Goal: Information Seeking & Learning: Compare options

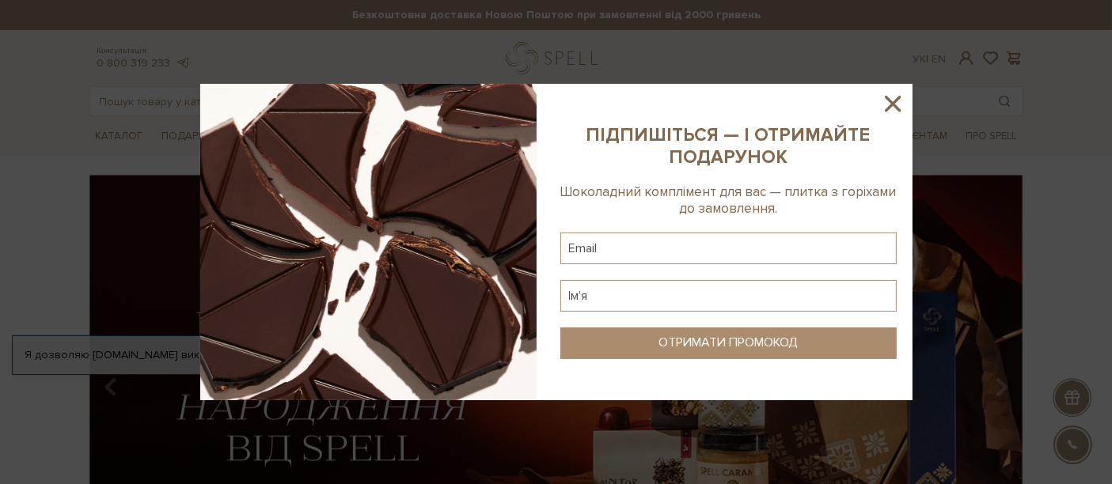
click at [1066, 185] on div at bounding box center [556, 242] width 1112 height 484
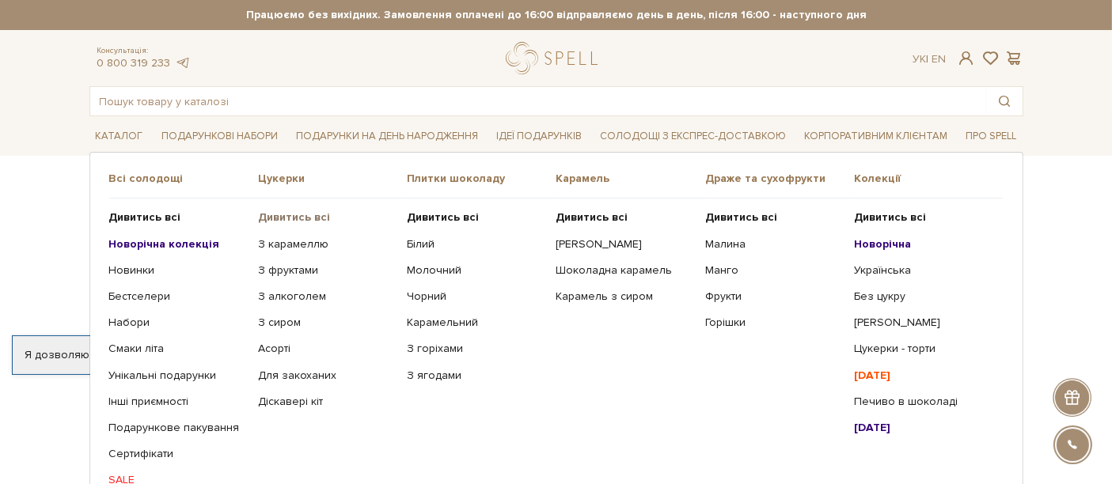
click at [304, 215] on b "Дивитись всі" at bounding box center [294, 217] width 72 height 13
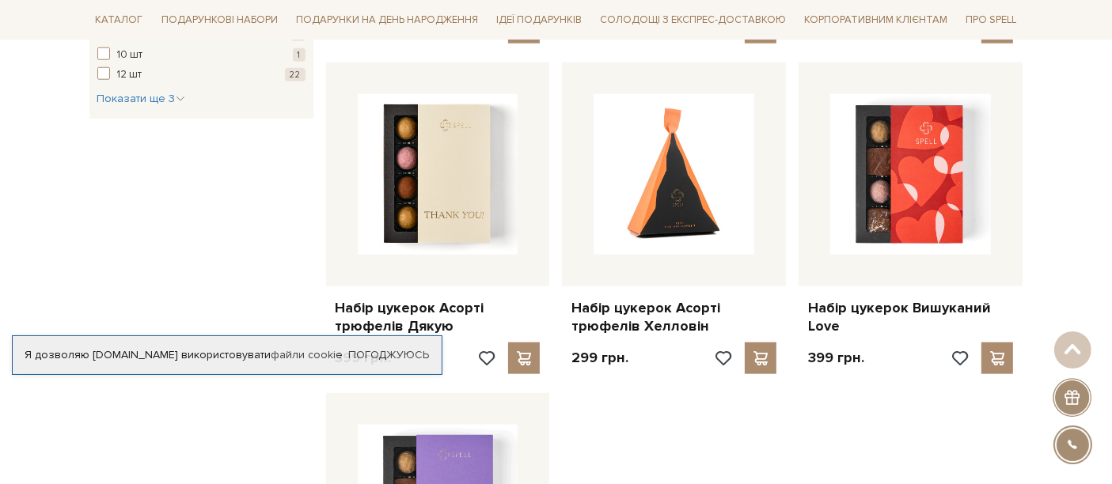
scroll to position [1934, 0]
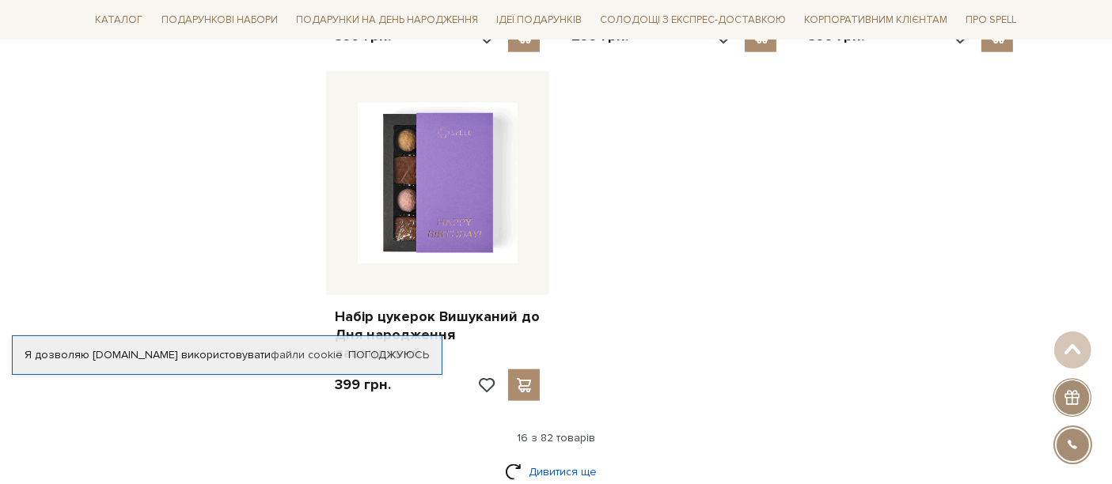
click at [568, 458] on link "Дивитися ще" at bounding box center [556, 472] width 103 height 28
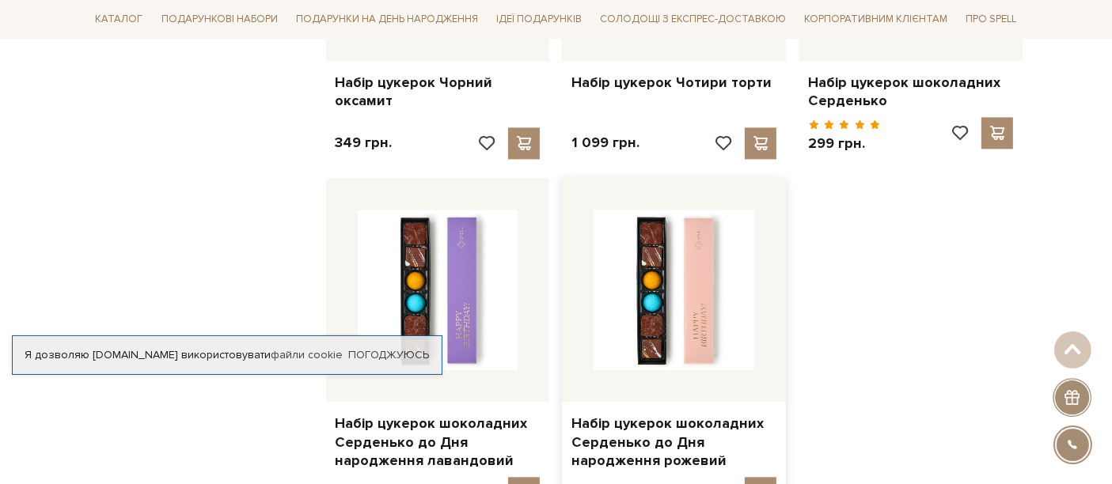
scroll to position [3869, 0]
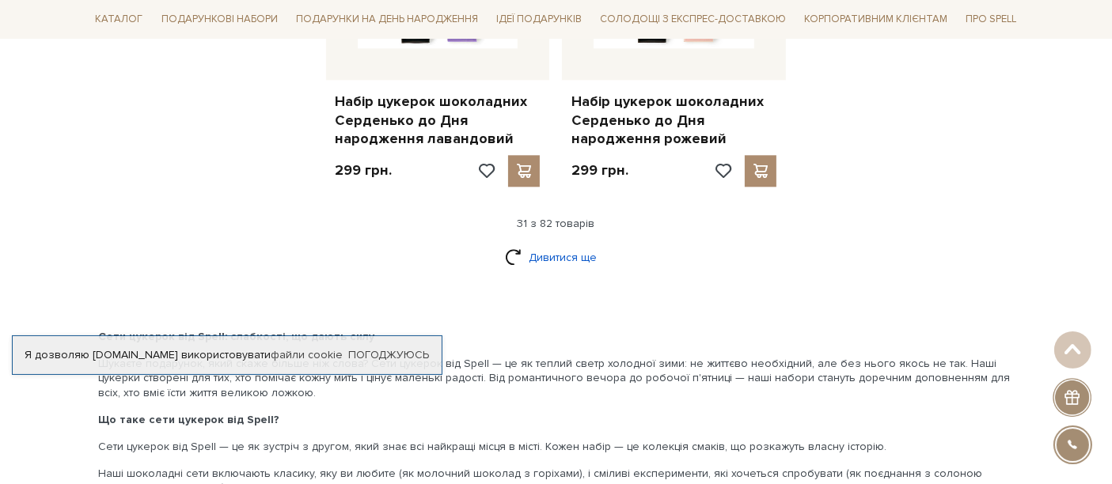
click at [563, 244] on link "Дивитися ще" at bounding box center [556, 258] width 103 height 28
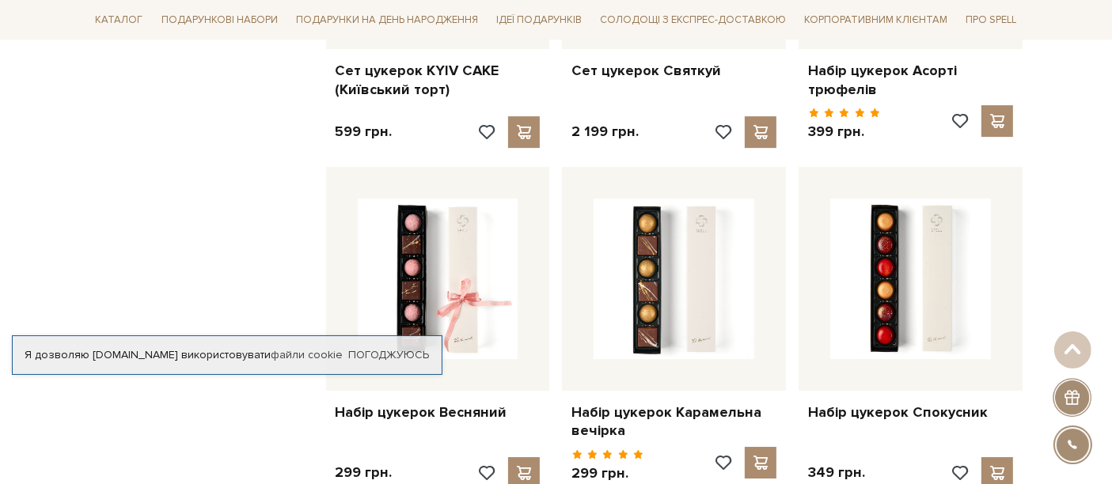
scroll to position [5481, 0]
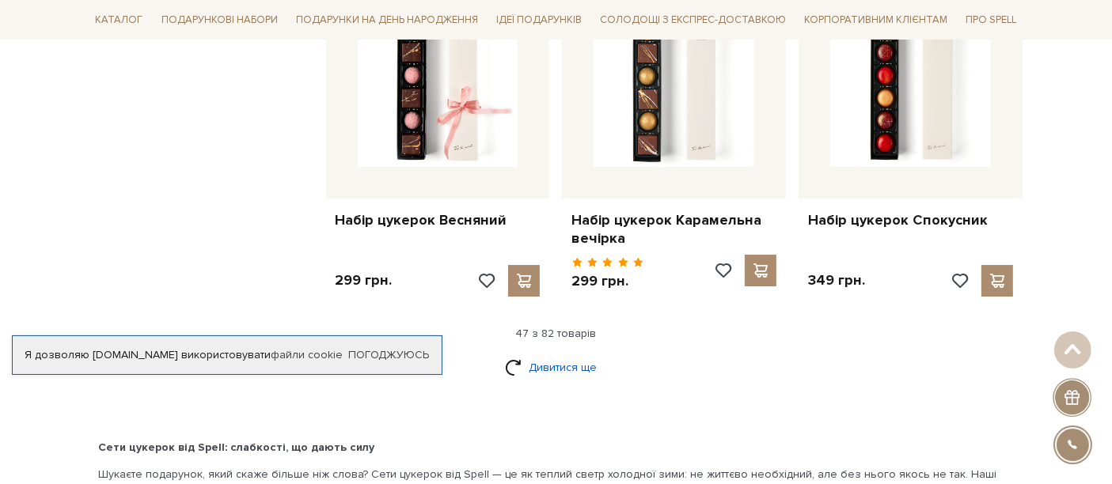
click at [567, 354] on link "Дивитися ще" at bounding box center [556, 368] width 103 height 28
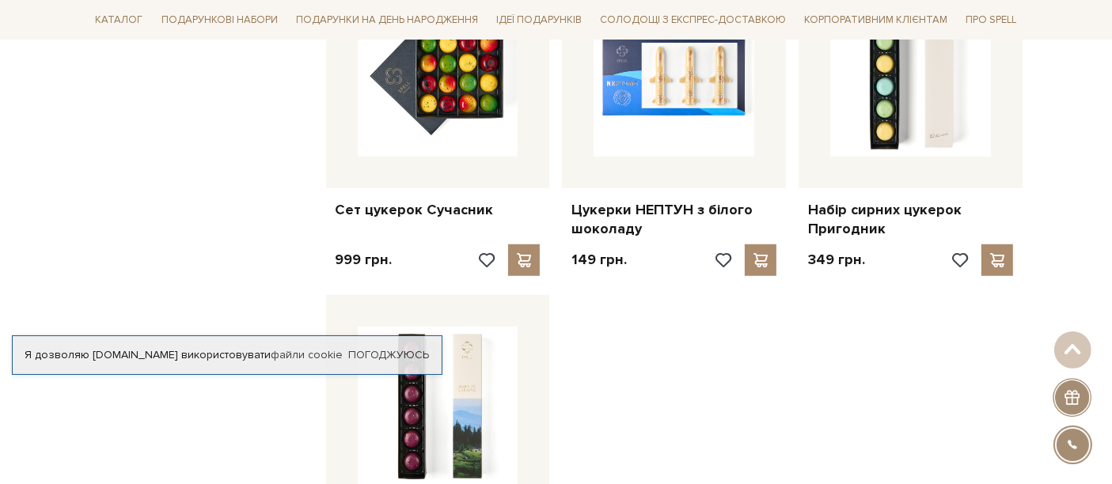
scroll to position [7509, 0]
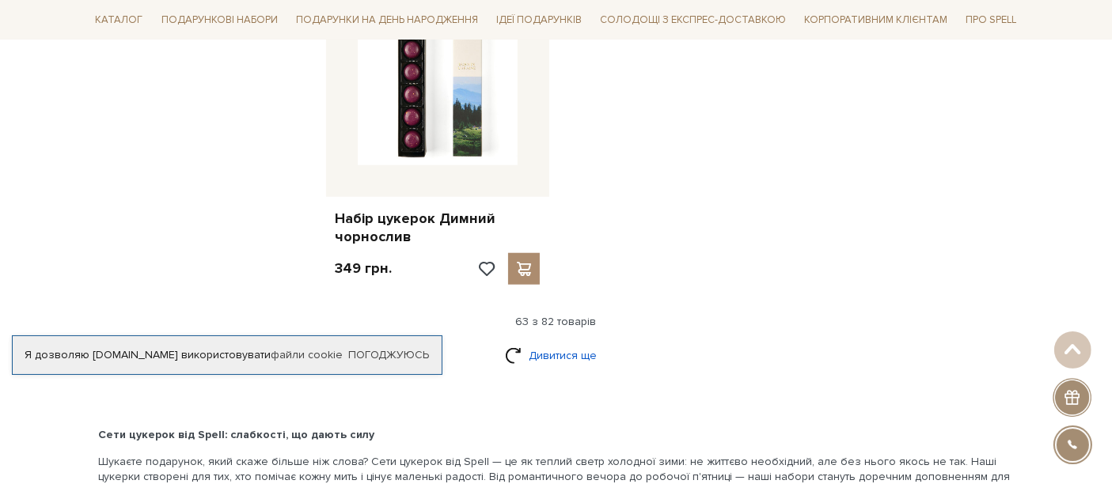
click at [544, 342] on link "Дивитися ще" at bounding box center [556, 356] width 103 height 28
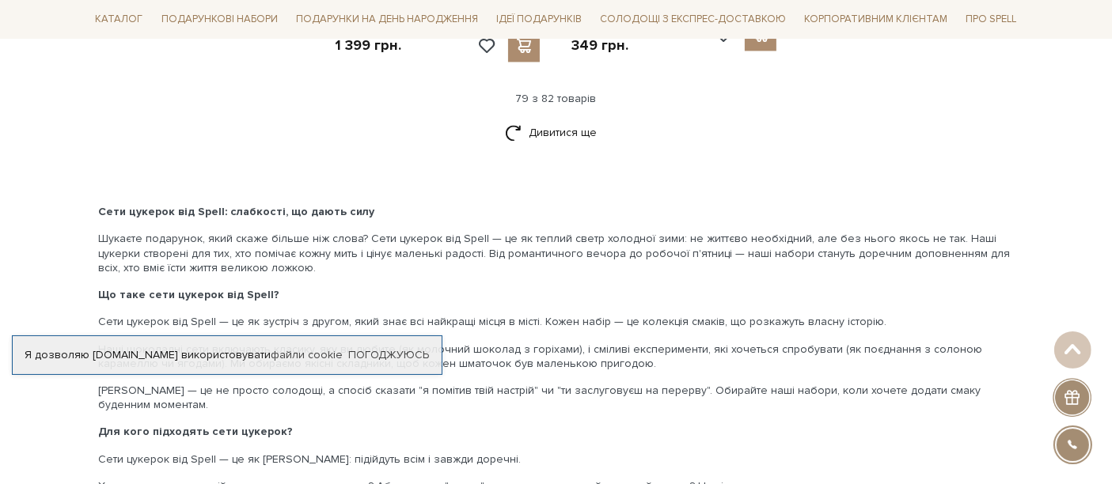
scroll to position [9121, 0]
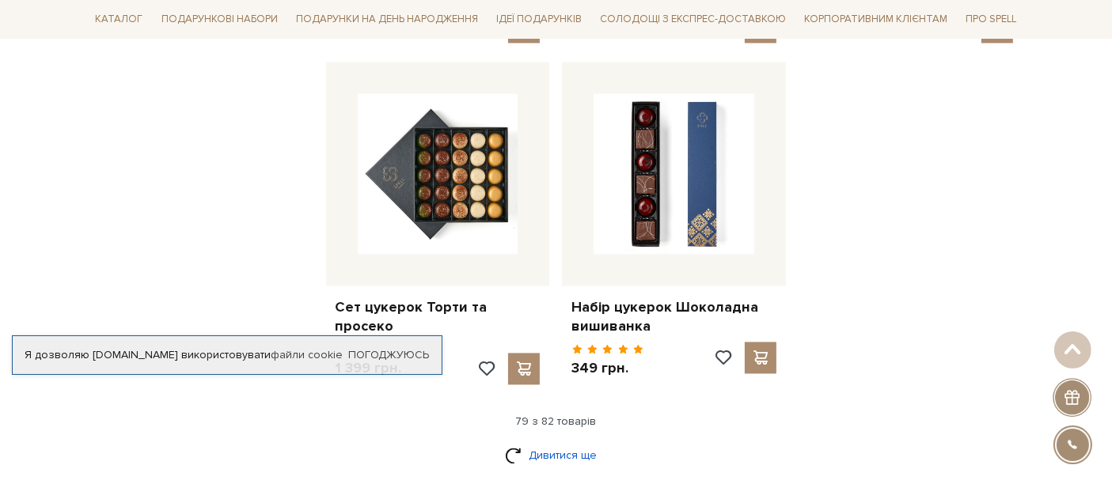
click at [555, 442] on link "Дивитися ще" at bounding box center [556, 456] width 103 height 28
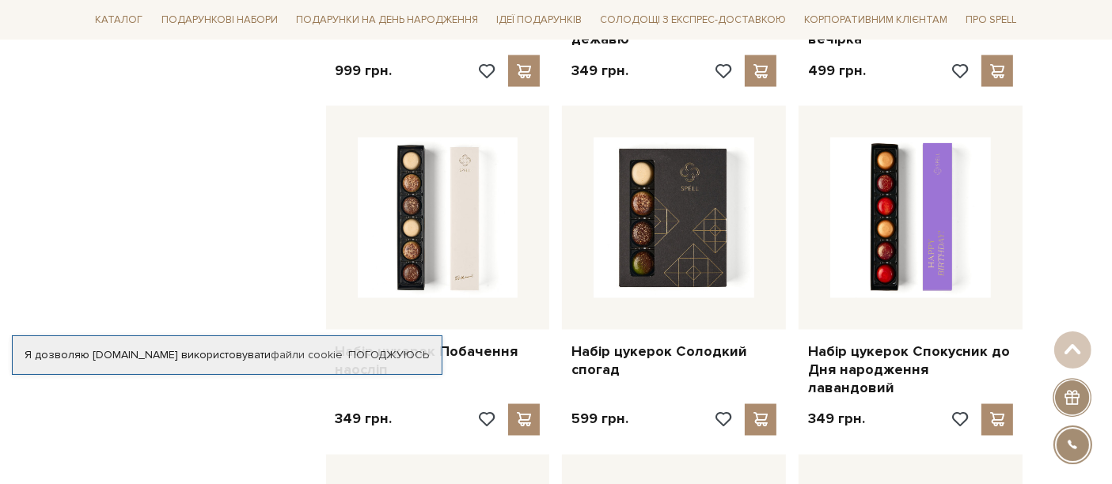
scroll to position [2256, 0]
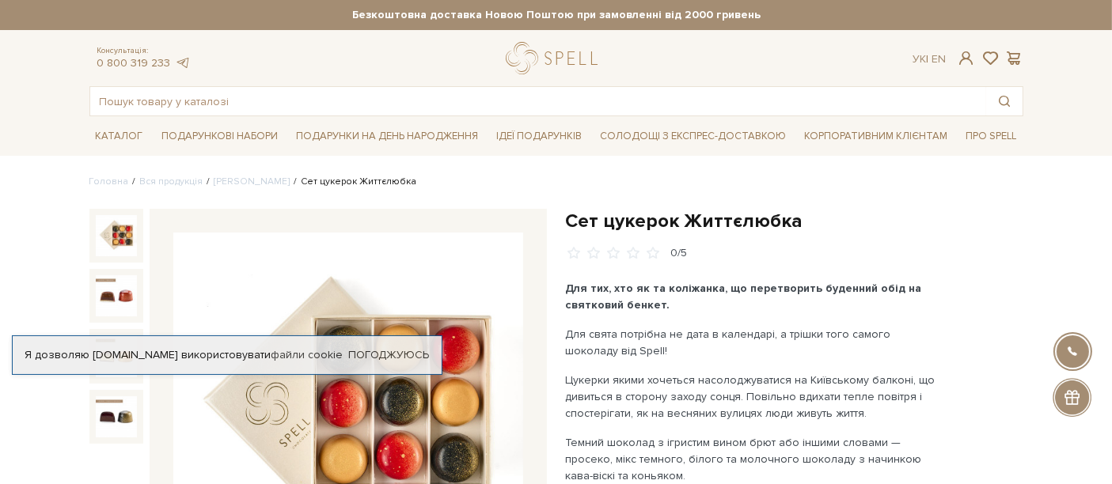
scroll to position [322, 0]
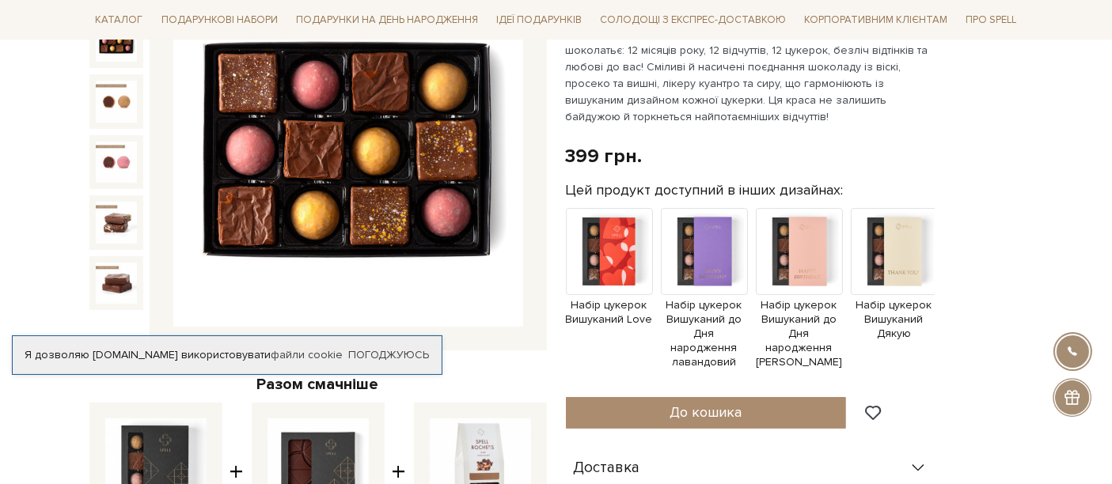
scroll to position [322, 0]
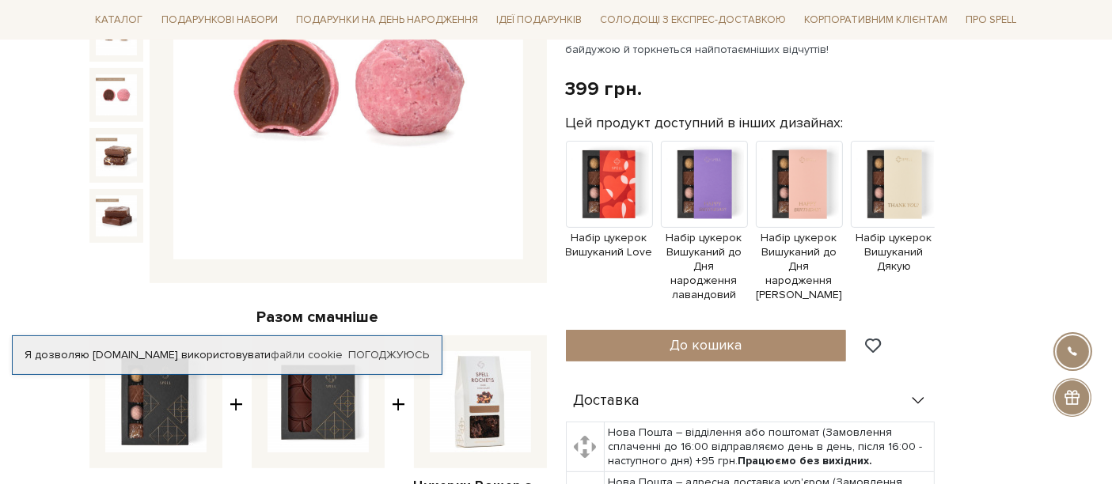
click at [105, 112] on img at bounding box center [116, 94] width 41 height 41
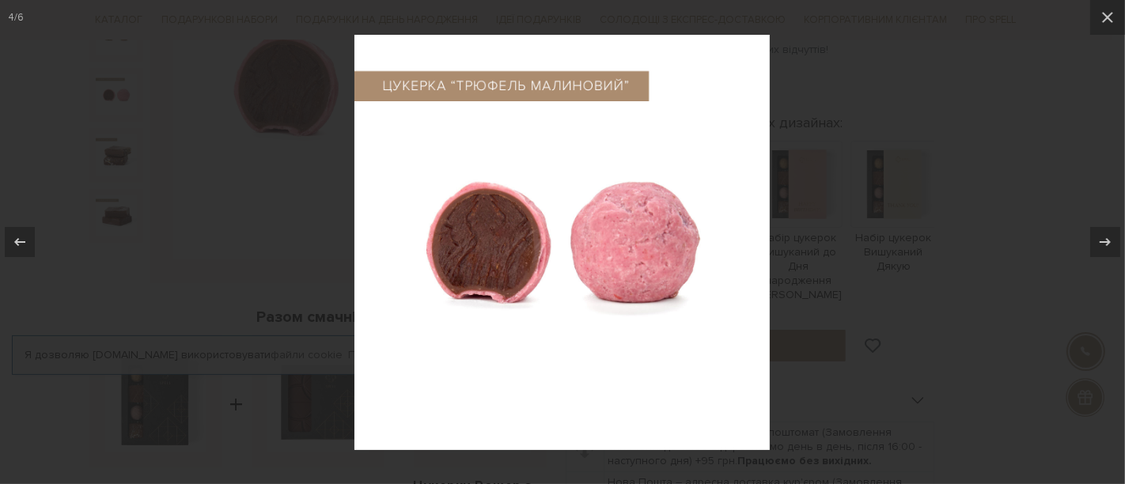
click at [1076, 80] on div at bounding box center [562, 242] width 1125 height 484
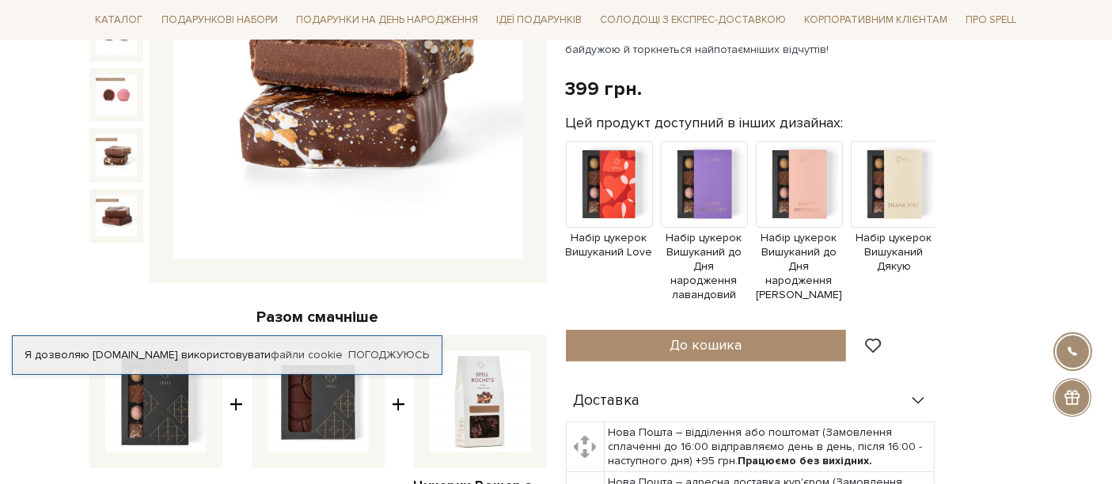
click at [116, 142] on img at bounding box center [116, 155] width 41 height 41
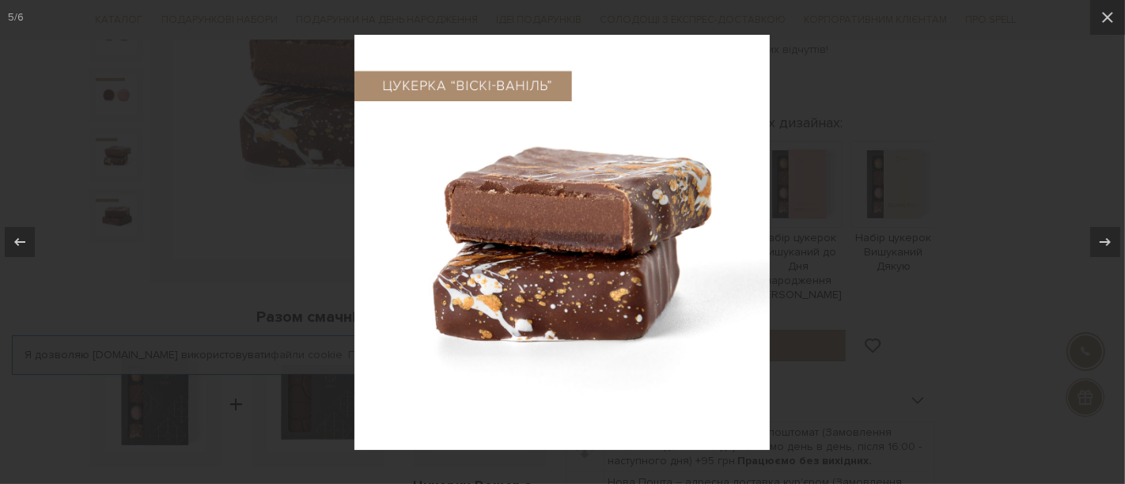
click at [1005, 151] on div at bounding box center [562, 242] width 1125 height 484
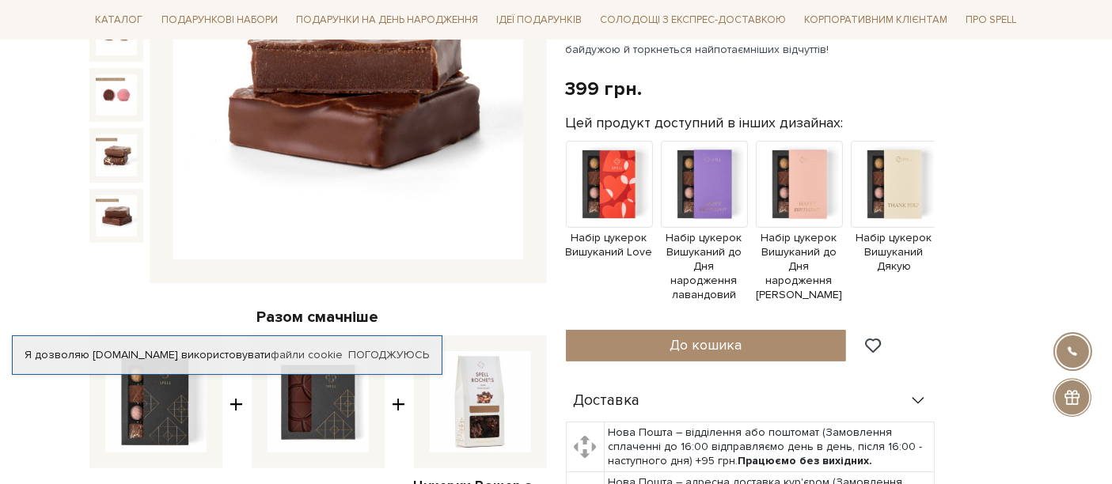
click at [118, 214] on img at bounding box center [116, 215] width 41 height 41
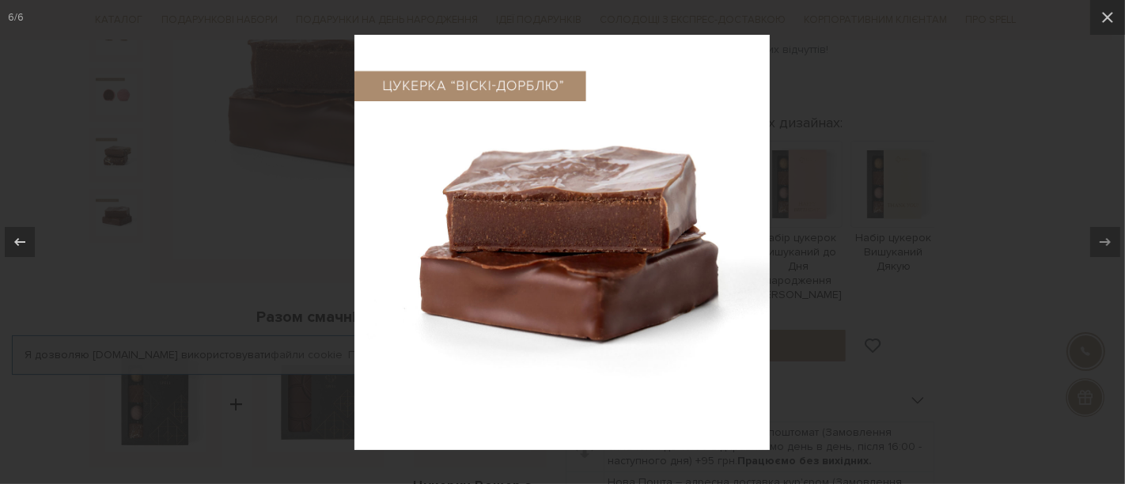
click at [1023, 135] on div at bounding box center [562, 242] width 1125 height 484
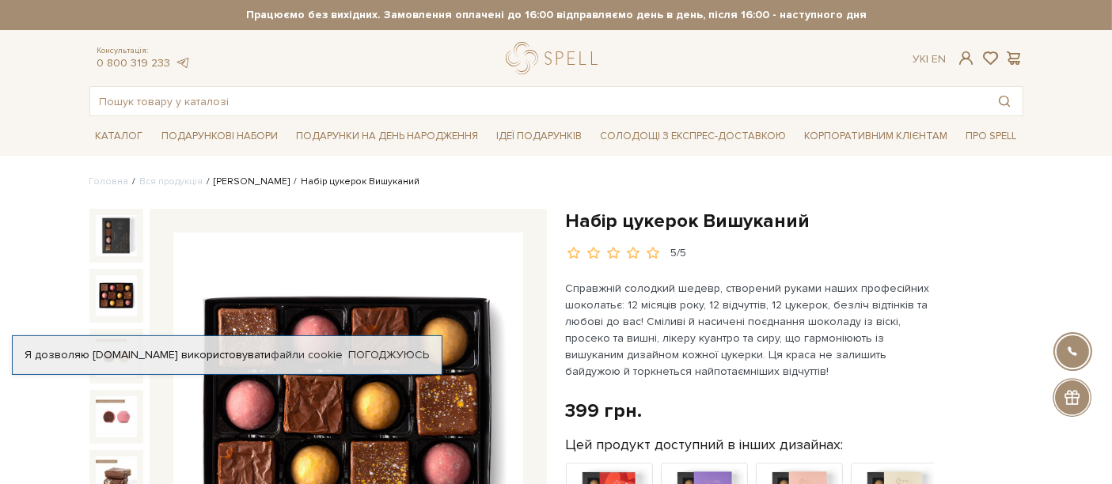
click at [230, 184] on link "[PERSON_NAME]" at bounding box center [252, 182] width 76 height 12
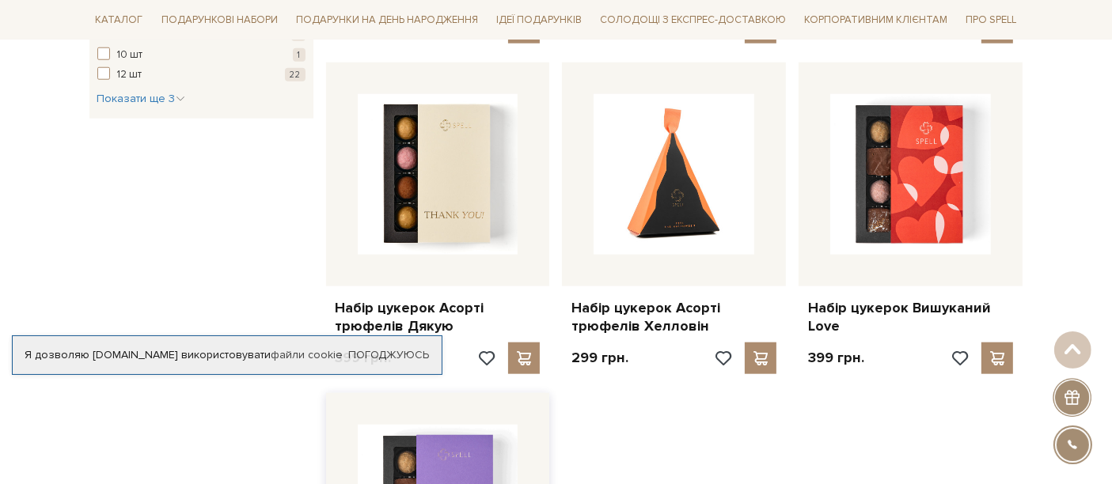
scroll to position [1934, 0]
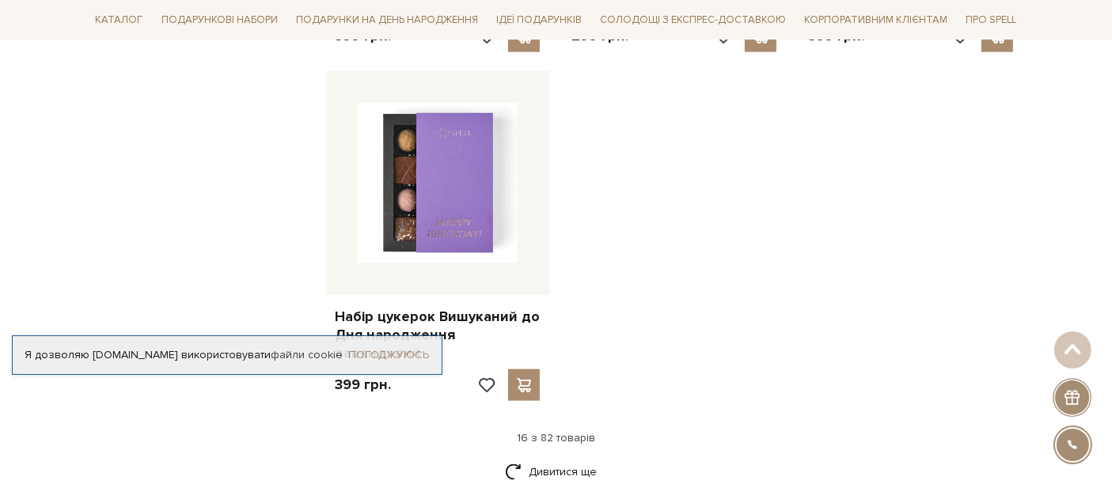
click at [401, 356] on link "Погоджуюсь" at bounding box center [388, 355] width 81 height 14
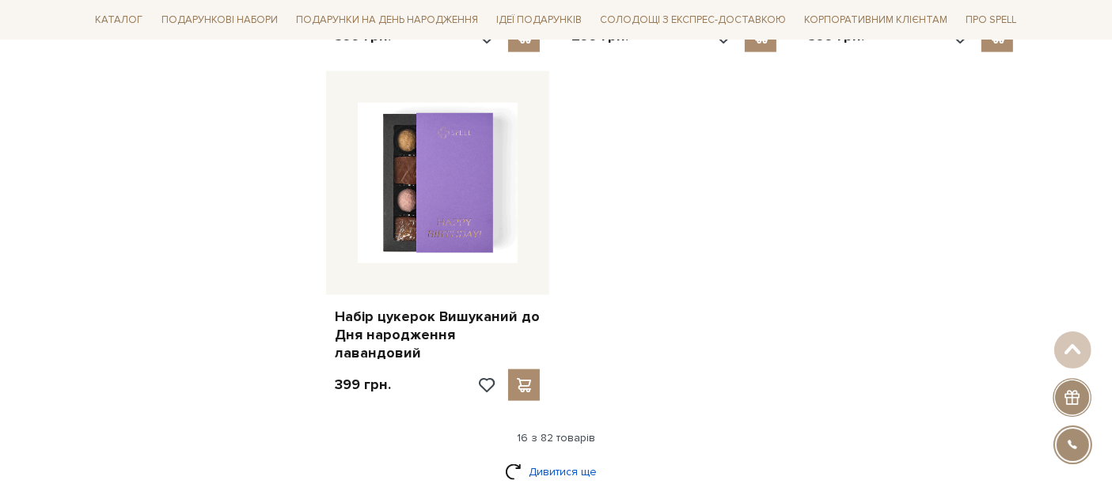
click at [549, 458] on link "Дивитися ще" at bounding box center [556, 472] width 103 height 28
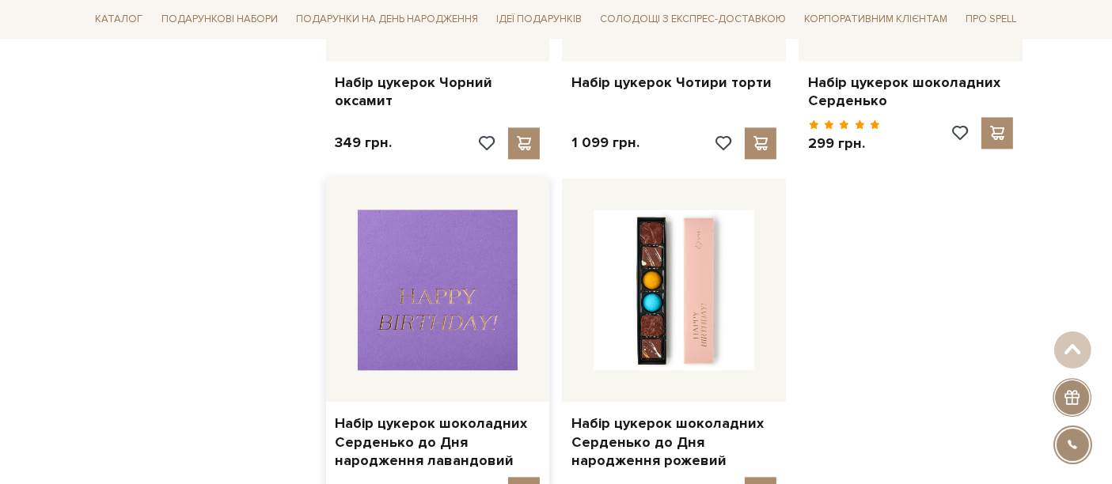
scroll to position [3869, 0]
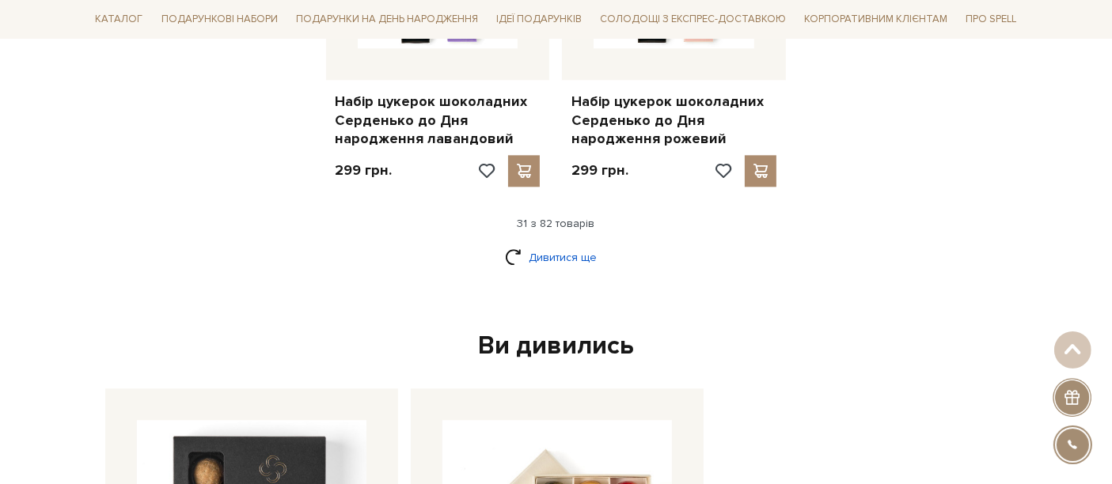
click at [586, 244] on link "Дивитися ще" at bounding box center [556, 258] width 103 height 28
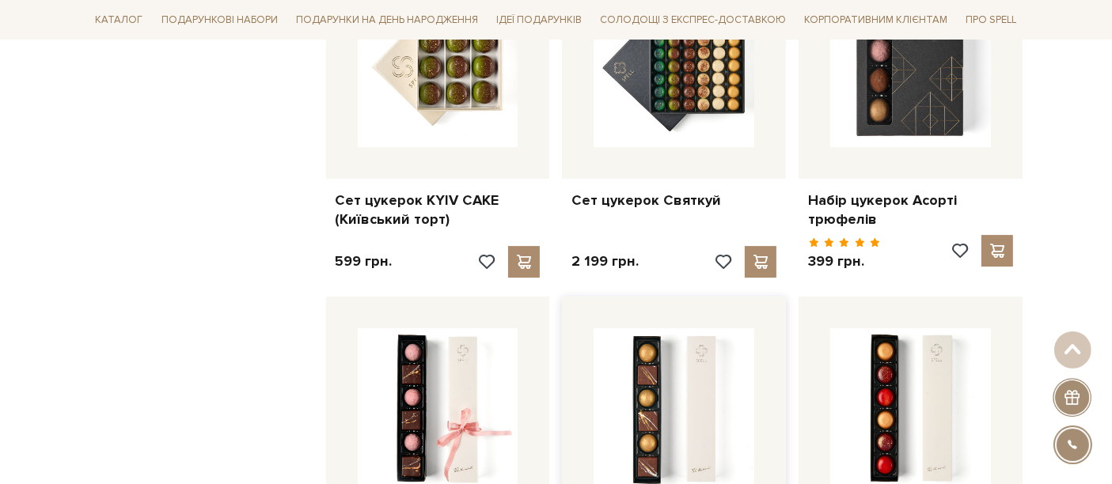
scroll to position [5481, 0]
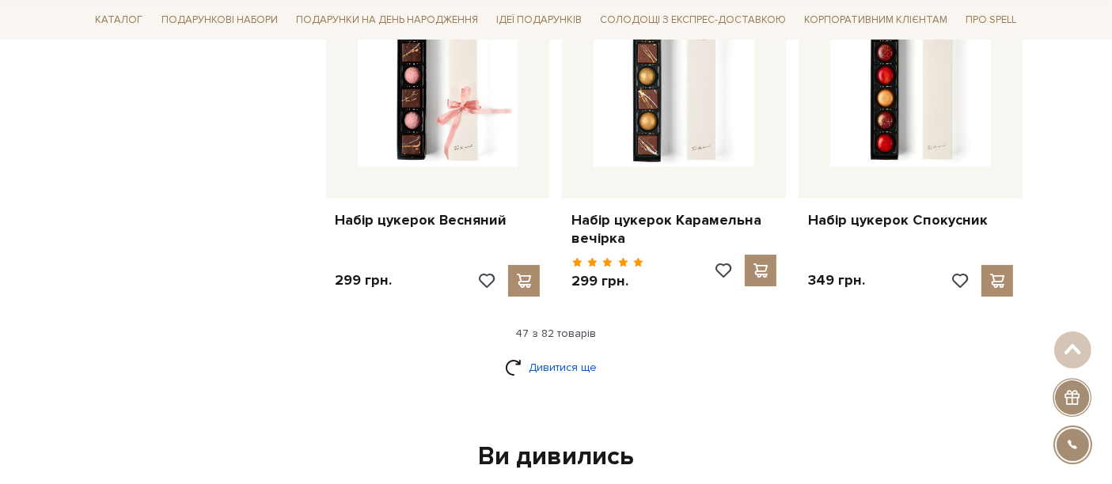
click at [536, 354] on link "Дивитися ще" at bounding box center [556, 368] width 103 height 28
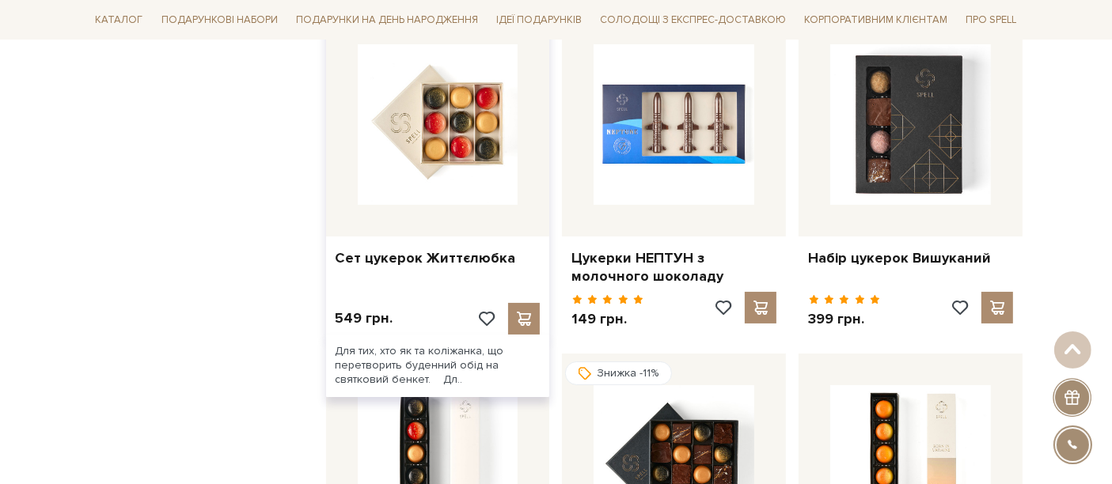
scroll to position [6449, 0]
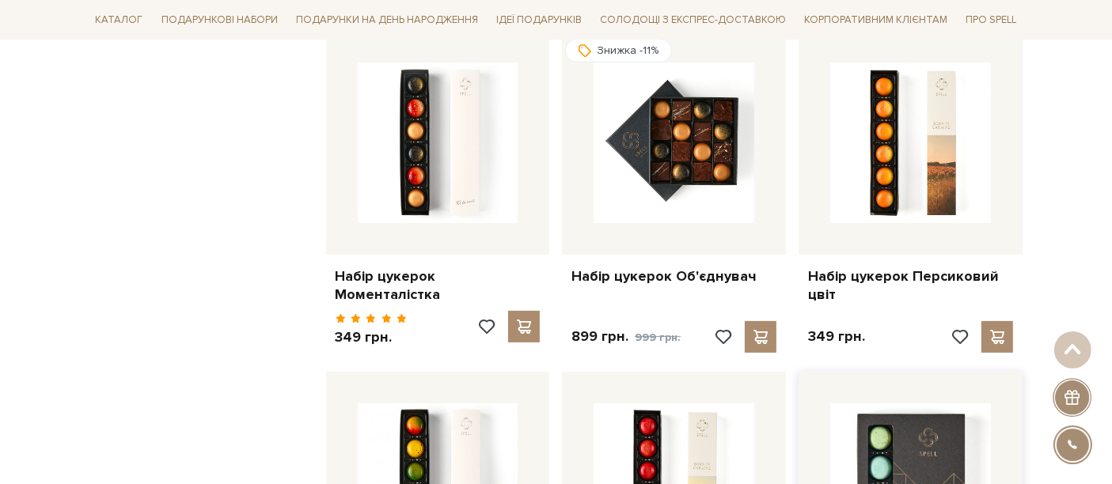
click at [992, 483] on div at bounding box center [911, 484] width 224 height 224
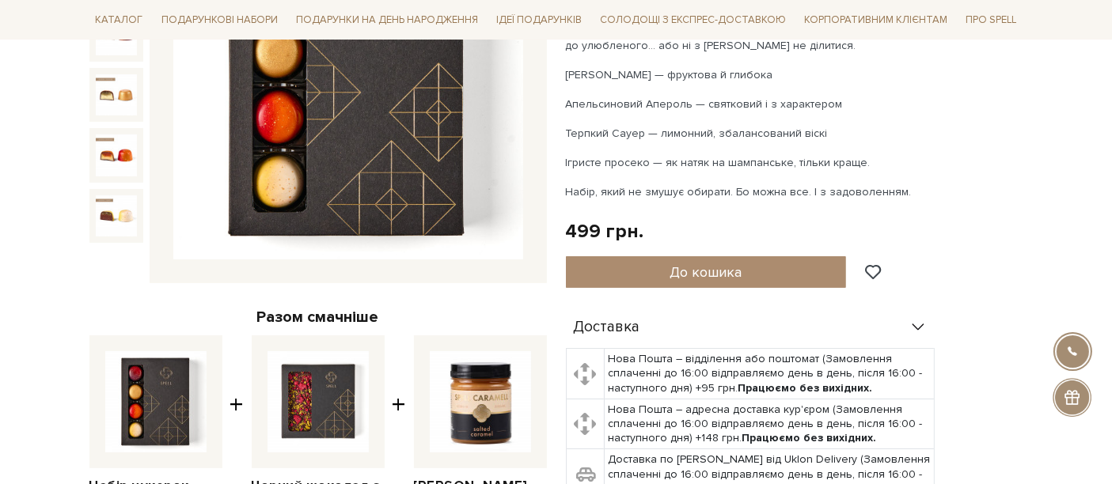
scroll to position [644, 0]
